Goal: Information Seeking & Learning: Learn about a topic

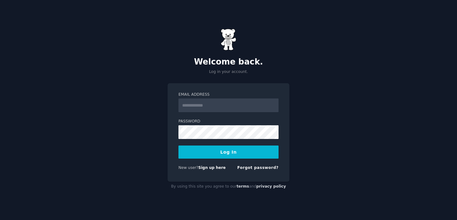
type input "**********"
click at [220, 156] on button "Log In" at bounding box center [229, 151] width 100 height 13
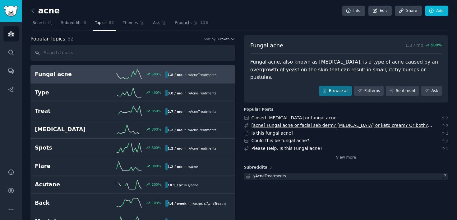
click at [294, 123] on link "[acne] Fungal acne or facial seb derm? Clotrimazole or keto cream? Or both? [be…" at bounding box center [342, 129] width 181 height 12
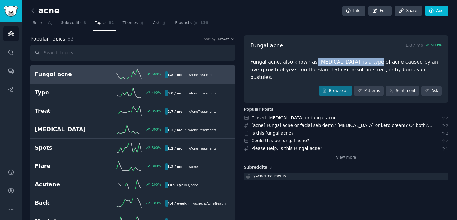
drag, startPoint x: 311, startPoint y: 61, endPoint x: 364, endPoint y: 62, distance: 52.9
click at [364, 62] on div "Fungal acne, also known as pityrosporum folliculitis, is a type of acne caused …" at bounding box center [346, 69] width 192 height 23
copy div "pityrosporum folliculitis"
